Goal: Task Accomplishment & Management: Use online tool/utility

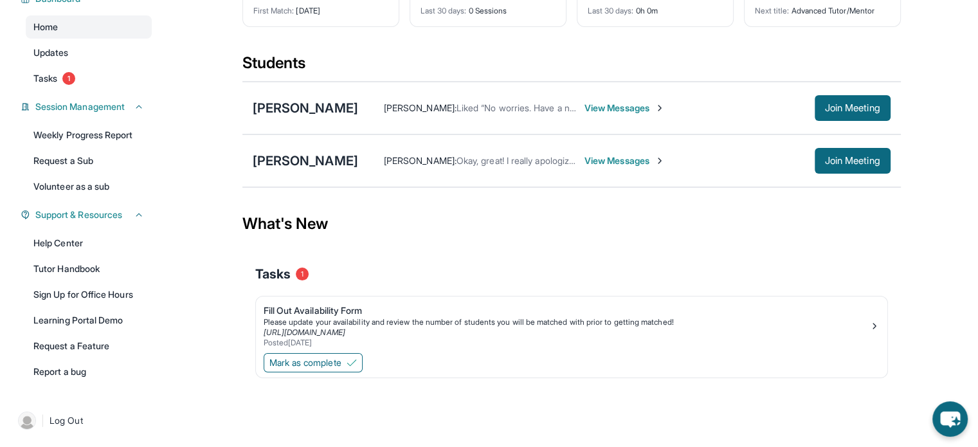
scroll to position [36, 0]
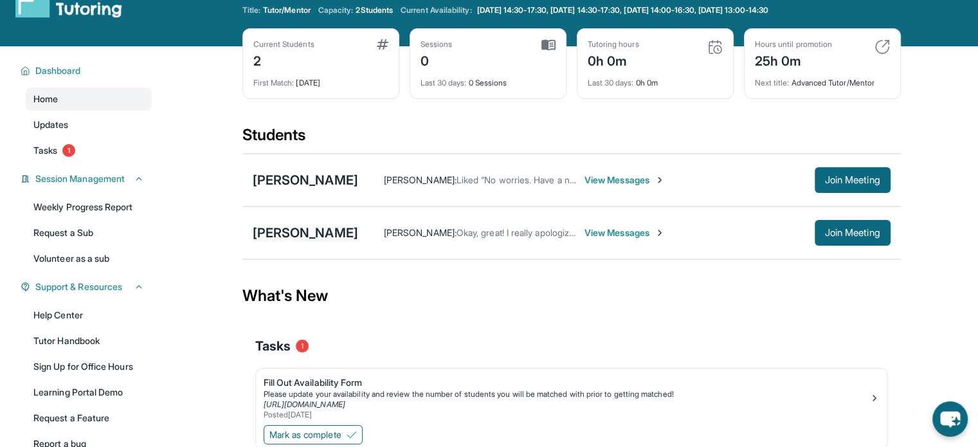
click at [319, 228] on div "[PERSON_NAME]" at bounding box center [305, 233] width 105 height 18
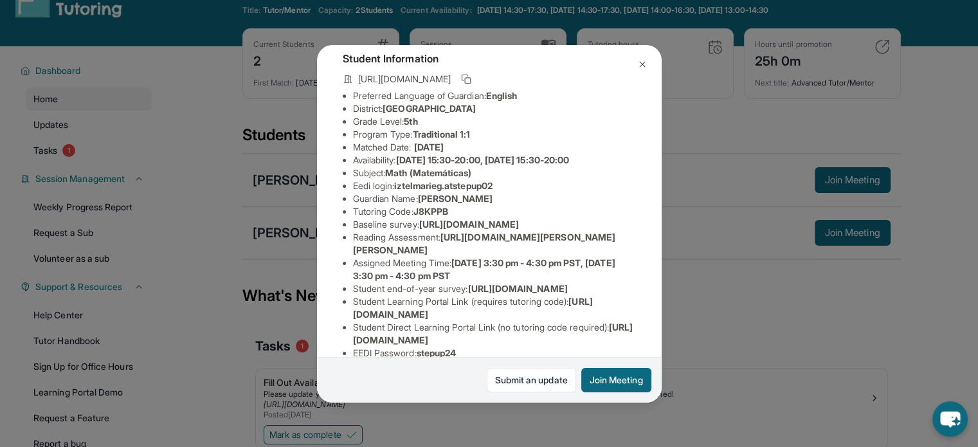
scroll to position [74, 0]
click at [619, 372] on button "Join Meeting" at bounding box center [616, 380] width 70 height 24
